Goal: Participate in discussion: Engage in conversation with other users on a specific topic

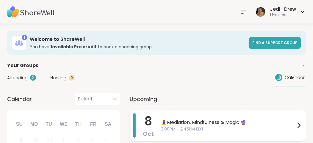
click at [199, 111] on div "[DATE] 🧘‍♀️Mediation, Mindfulness & Magic 🔮 2:00PM - 2:45PM EDT" at bounding box center [218, 126] width 176 height 32
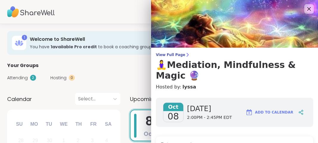
scroll to position [89, 0]
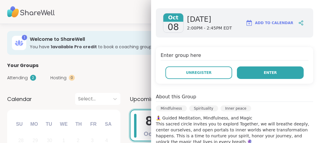
click at [252, 76] on button "Enter" at bounding box center [270, 72] width 67 height 13
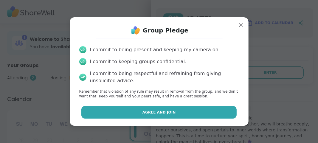
click at [185, 116] on button "Agree and Join" at bounding box center [158, 112] width 155 height 13
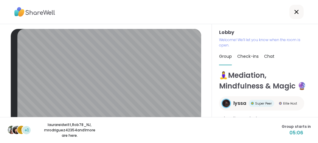
click at [267, 57] on span "Chat" at bounding box center [269, 56] width 10 height 6
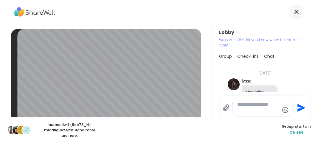
scroll to position [954, 0]
click at [249, 105] on textarea "Type your message" at bounding box center [258, 108] width 42 height 12
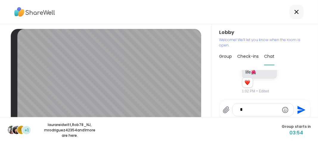
scroll to position [1201, 0]
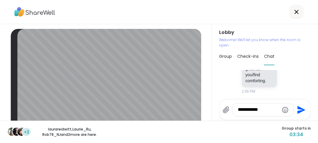
type textarea "**********"
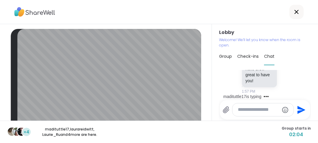
scroll to position [1420, 0]
click at [299, 94] on div "madituttle17 is typing" at bounding box center [265, 97] width 89 height 10
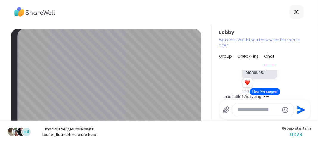
click at [300, 95] on div "madituttle17 is typing" at bounding box center [265, 97] width 89 height 10
click at [299, 93] on div "madituttle17 is typing" at bounding box center [265, 97] width 89 height 10
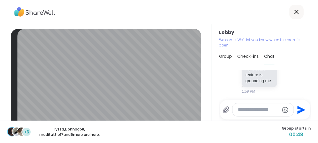
scroll to position [1560, 0]
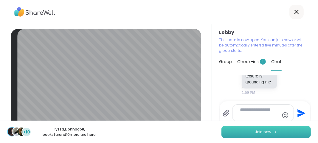
click at [267, 130] on button "Join now" at bounding box center [265, 132] width 89 height 13
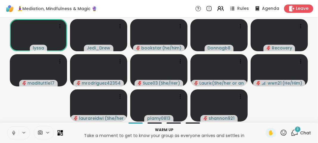
click at [14, 135] on icon at bounding box center [13, 132] width 5 height 5
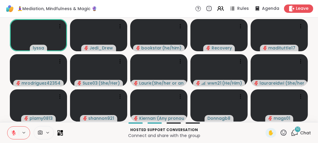
click at [280, 137] on div "✋" at bounding box center [276, 133] width 22 height 10
click at [280, 132] on icon at bounding box center [283, 132] width 7 height 7
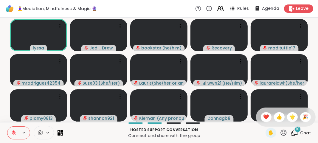
click at [280, 132] on icon at bounding box center [283, 132] width 7 height 7
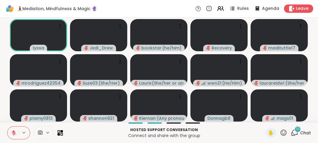
click at [295, 133] on div "10 Chat" at bounding box center [301, 133] width 20 height 10
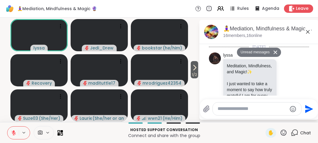
scroll to position [1572, 0]
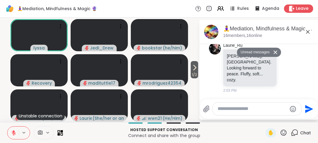
click at [280, 135] on icon at bounding box center [283, 132] width 7 height 7
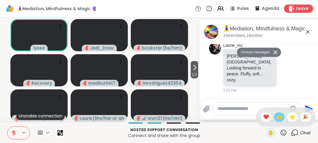
click at [276, 117] on span "👍" at bounding box center [279, 116] width 6 height 7
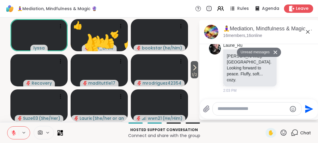
scroll to position [1614, 0]
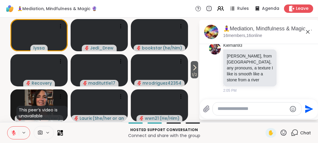
click at [243, 108] on textarea "Type your message" at bounding box center [251, 109] width 69 height 6
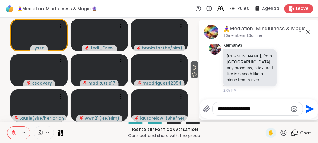
type textarea "**********"
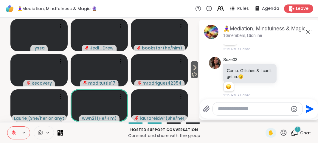
scroll to position [1798, 0]
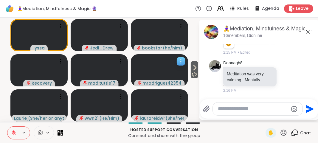
click at [187, 69] on video at bounding box center [159, 70] width 57 height 32
click at [196, 74] on span "1 / 2" at bounding box center [194, 74] width 7 height 7
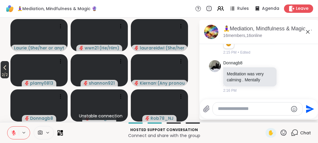
click at [5, 78] on span "2 / 2" at bounding box center [5, 74] width 8 height 7
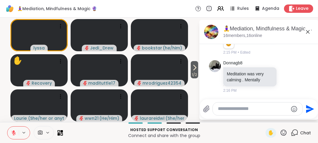
click at [17, 137] on button at bounding box center [12, 133] width 11 height 13
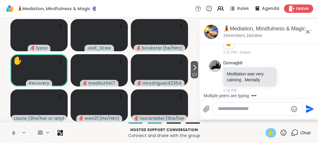
click at [272, 133] on div "✋" at bounding box center [276, 133] width 22 height 10
click at [267, 137] on div "✋" at bounding box center [270, 133] width 11 height 10
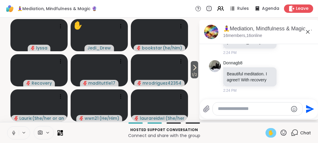
scroll to position [1940, 0]
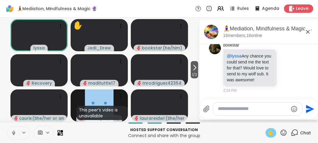
click at [12, 130] on icon at bounding box center [13, 132] width 5 height 5
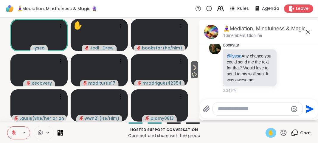
click at [268, 130] on span "✋" at bounding box center [271, 132] width 6 height 7
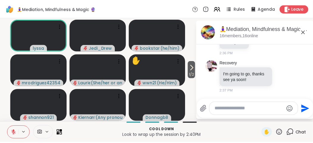
scroll to position [2277, 0]
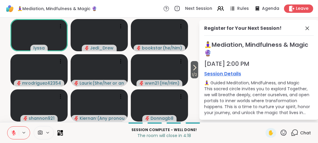
click at [240, 75] on link "Session Details" at bounding box center [259, 73] width 110 height 7
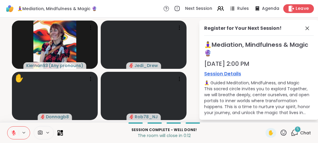
click at [291, 8] on div "Leave" at bounding box center [298, 8] width 31 height 9
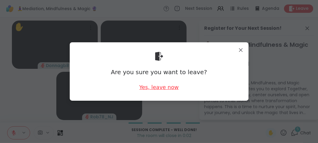
click at [154, 86] on div "Yes, leave now" at bounding box center [158, 86] width 39 height 7
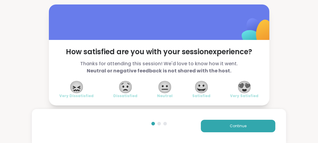
click at [248, 88] on span "😍" at bounding box center [244, 87] width 15 height 11
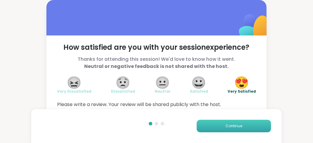
click at [263, 132] on button "Continue" at bounding box center [234, 126] width 74 height 13
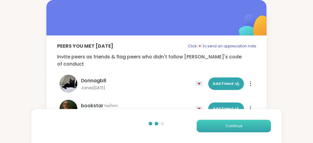
click at [263, 132] on button "Continue" at bounding box center [234, 126] width 74 height 13
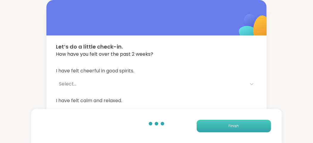
click at [263, 132] on button "Finish" at bounding box center [234, 126] width 74 height 13
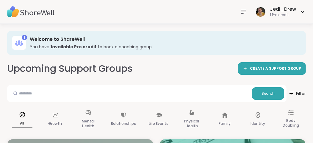
click at [241, 16] on nav at bounding box center [244, 12] width 12 height 12
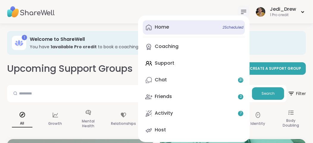
click at [239, 29] on span "2 Scheduled" at bounding box center [233, 27] width 21 height 5
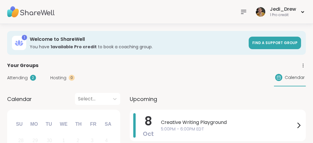
click at [247, 15] on nav at bounding box center [244, 12] width 12 height 12
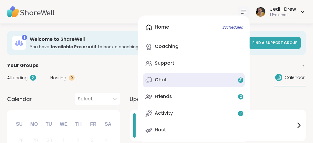
click at [166, 78] on div "Chat 31" at bounding box center [161, 80] width 12 height 7
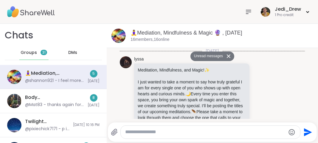
scroll to position [1984, 0]
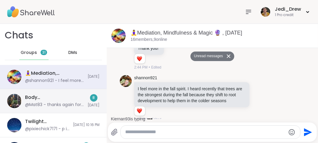
click at [38, 103] on div "@Mat83 - thanks again for posting the megapod video [PERSON_NAME]! The natural …" at bounding box center [54, 105] width 59 height 6
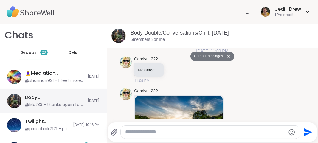
scroll to position [956, 0]
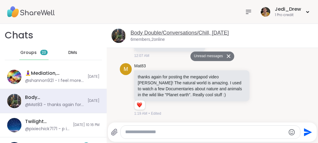
click at [147, 30] on link "Body Double/Conversations/Chill, [DATE]" at bounding box center [179, 33] width 98 height 6
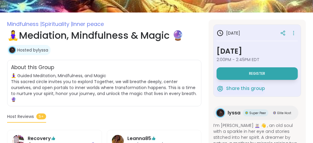
click at [240, 75] on button "Register" at bounding box center [257, 73] width 81 height 13
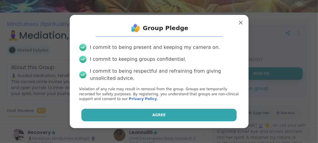
click at [168, 113] on button "Agree" at bounding box center [158, 115] width 155 height 13
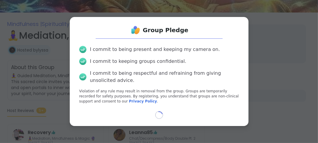
select select "**"
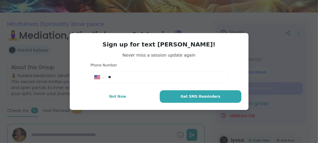
type textarea "*"
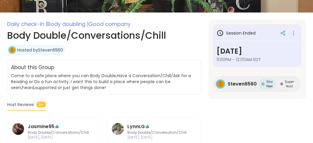
click at [253, 84] on span "Steven6560" at bounding box center [242, 83] width 29 height 7
click at [238, 84] on span "Steven6560" at bounding box center [242, 83] width 29 height 7
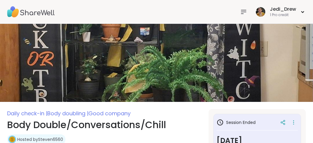
click at [244, 10] on icon at bounding box center [243, 11] width 7 height 7
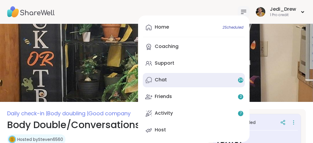
click at [162, 81] on div "Chat 24" at bounding box center [161, 80] width 12 height 7
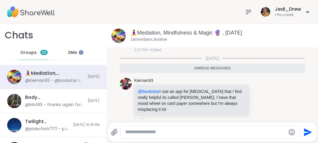
click at [172, 130] on textarea "Type your message" at bounding box center [205, 132] width 160 height 6
type textarea "**********"
click at [209, 132] on textarea "**********" at bounding box center [205, 132] width 156 height 6
